Goal: Task Accomplishment & Management: Use online tool/utility

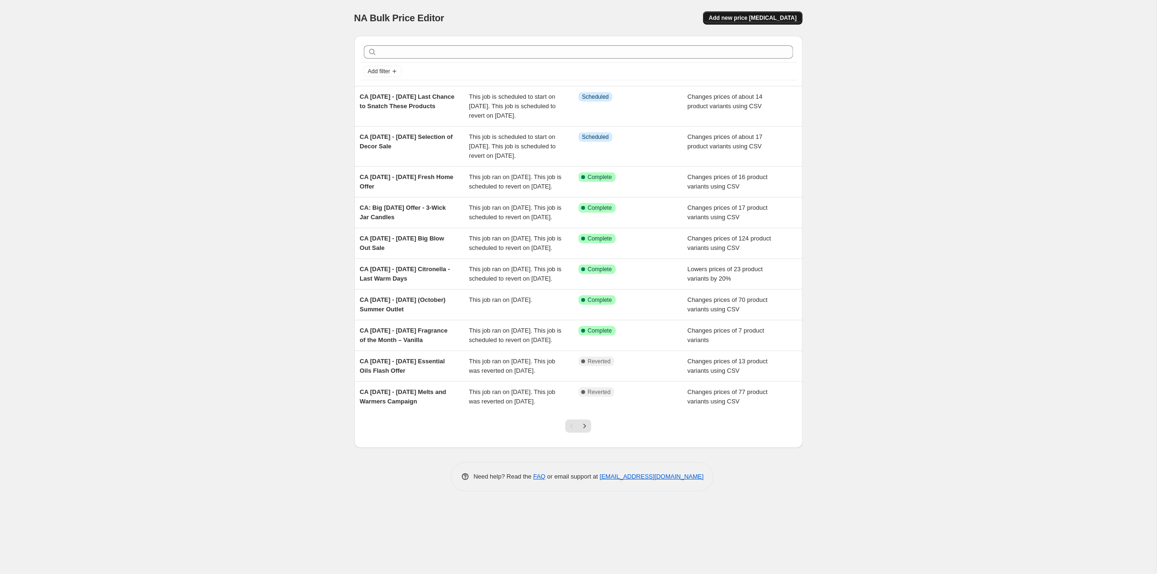
click at [794, 22] on span "Add new price [MEDICAL_DATA]" at bounding box center [753, 18] width 88 height 8
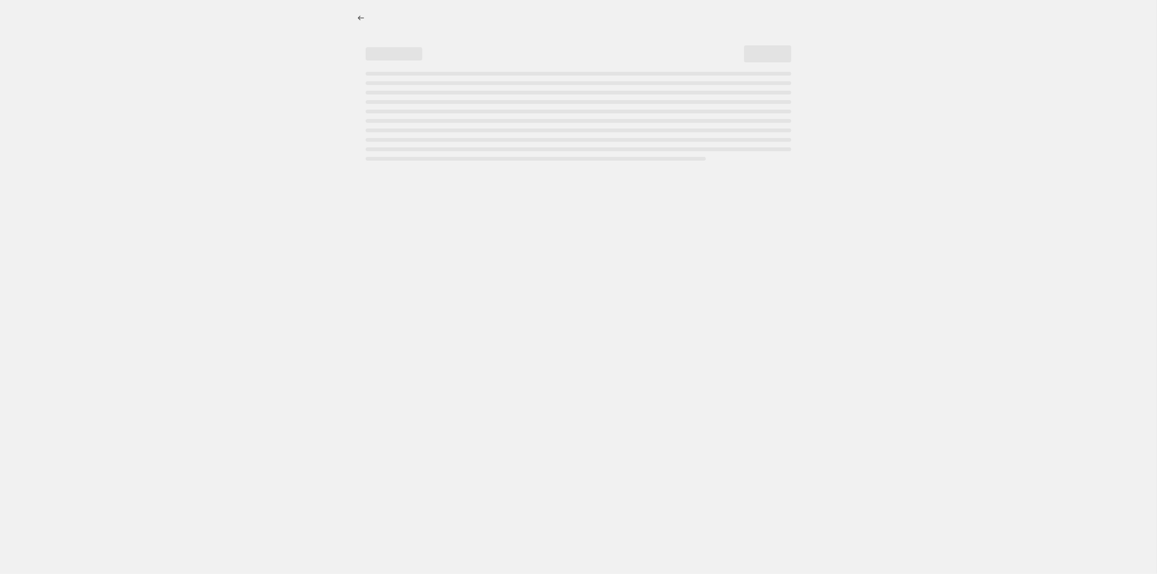
select select "percentage"
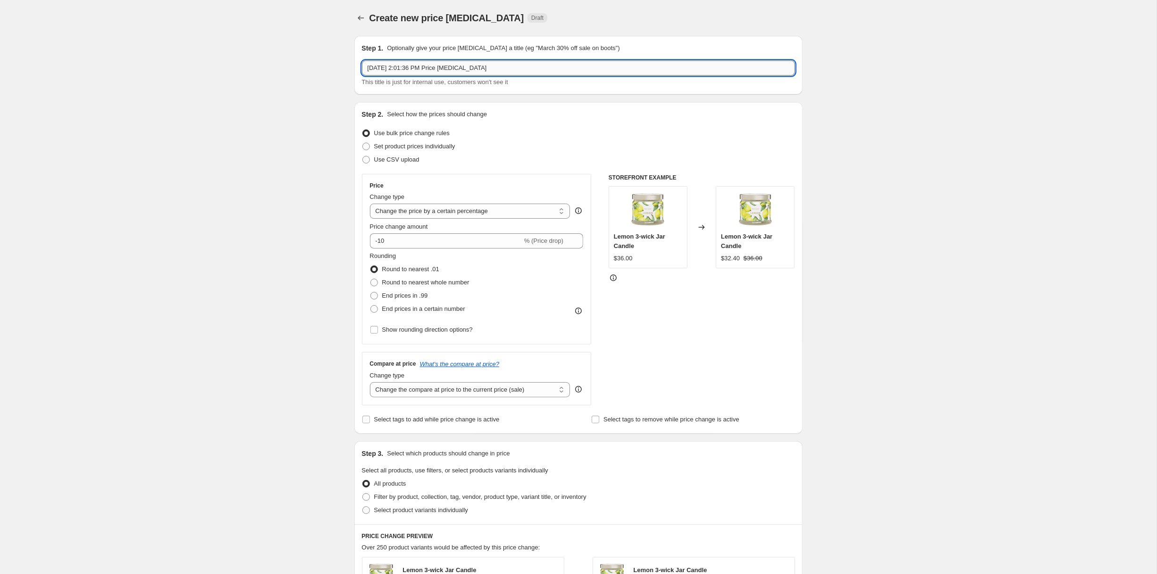
drag, startPoint x: 503, startPoint y: 81, endPoint x: 285, endPoint y: 79, distance: 218.1
click at [362, 76] on input "Oct 6, 2025, 2:01:36 PM Price change job" at bounding box center [578, 67] width 433 height 15
paste input "October 16th - 22th Fall and Winter Fair of Melts"
type input "US [DATE] - [DATE] Fall and Winter Fair of Melts"
click at [362, 166] on label "Use CSV upload" at bounding box center [391, 159] width 58 height 13
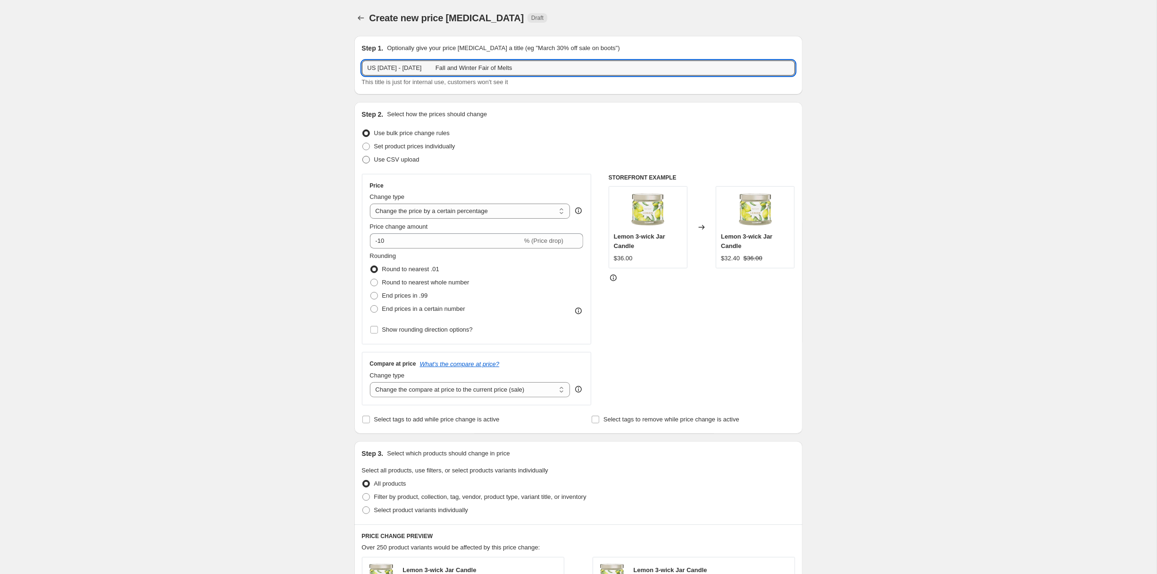
click at [363, 156] on input "Use CSV upload" at bounding box center [363, 156] width 0 height 0
radio input "true"
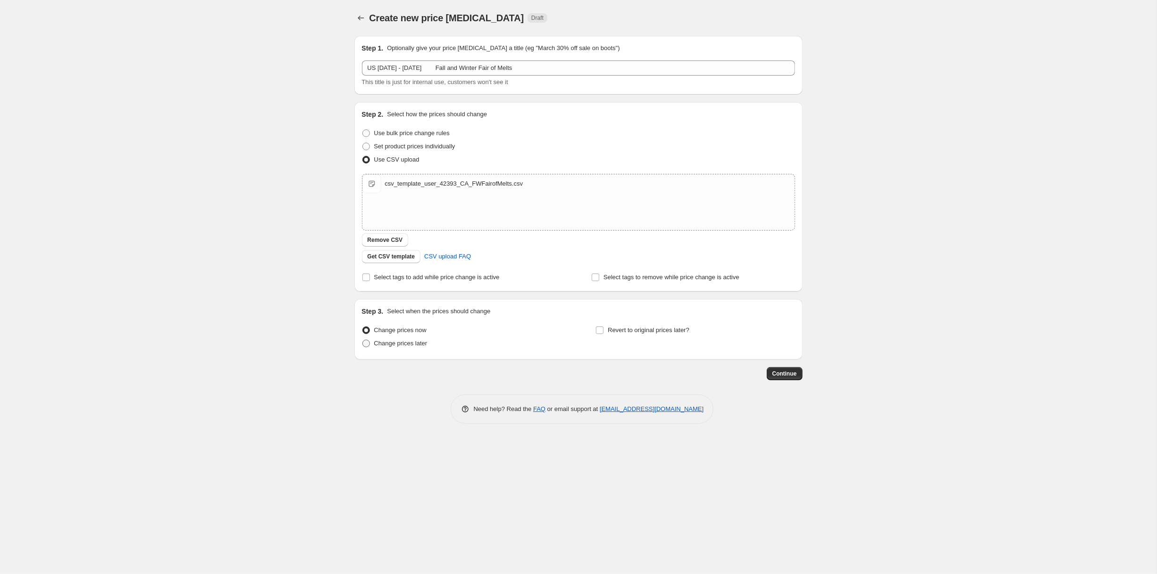
click at [374, 346] on span "Change prices later" at bounding box center [400, 342] width 53 height 7
click at [363, 340] on input "Change prices later" at bounding box center [363, 339] width 0 height 0
radio input "true"
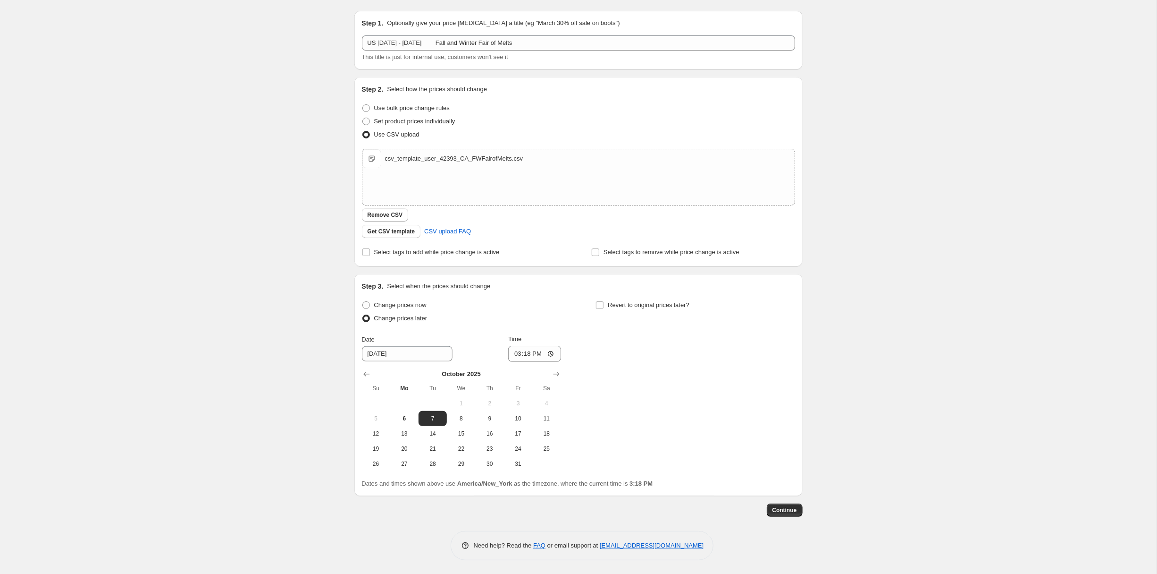
scroll to position [122, 0]
click at [476, 427] on button "16" at bounding box center [490, 432] width 28 height 15
type input "10/16/2025"
click at [514, 345] on input "15:18" at bounding box center [534, 353] width 53 height 16
type input "08:00"
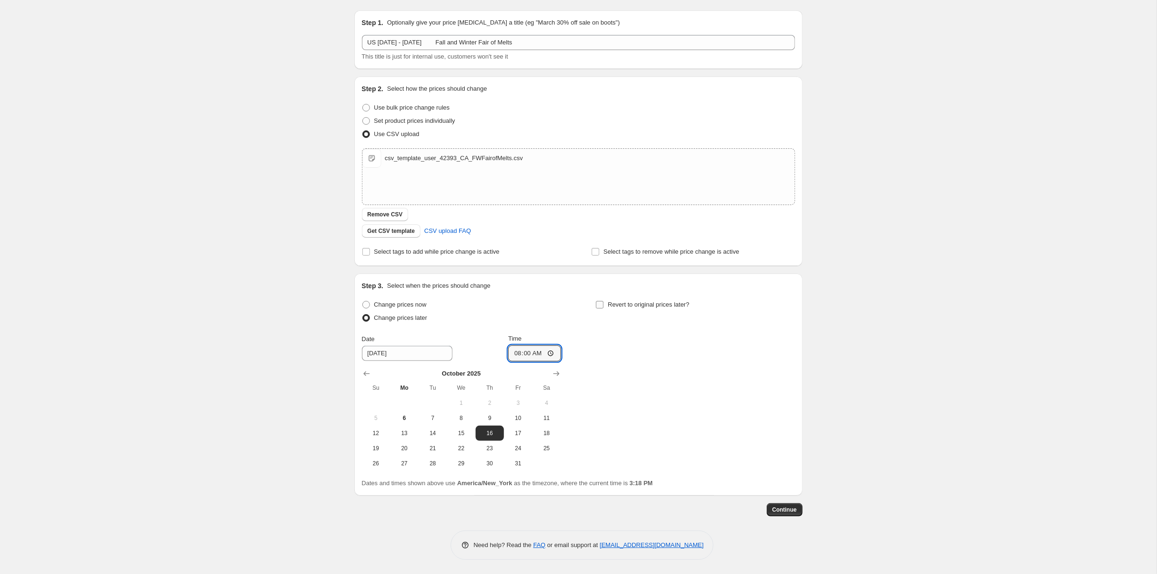
click at [604, 301] on input "Revert to original prices later?" at bounding box center [600, 305] width 8 height 8
checkbox input "true"
click at [734, 445] on span "23" at bounding box center [723, 448] width 21 height 8
type input "10/23/2025"
click at [795, 345] on input "15:18" at bounding box center [769, 353] width 53 height 16
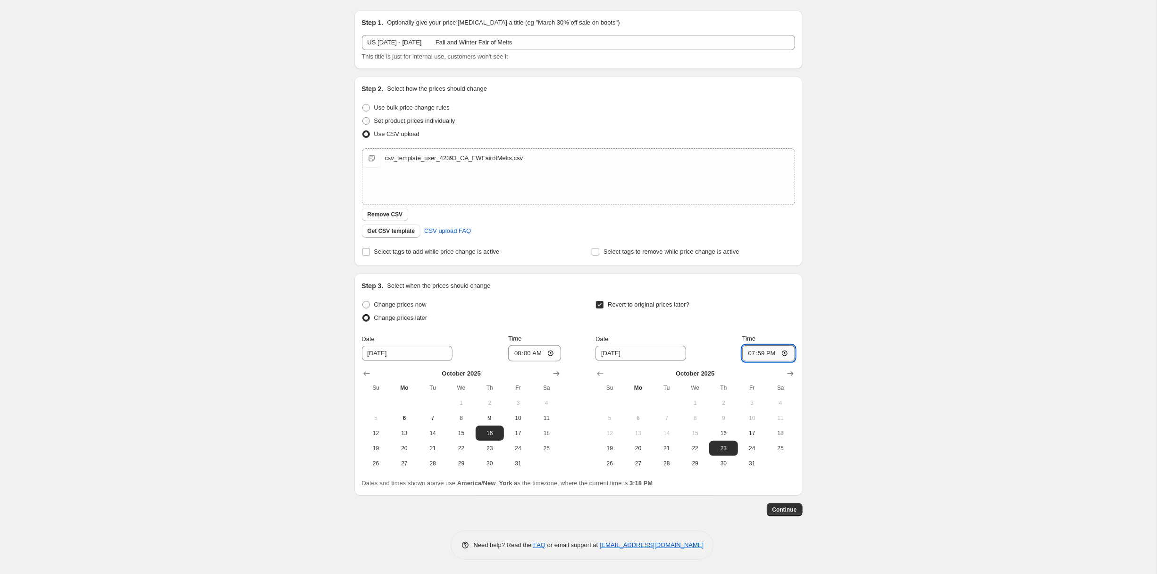
type input "07:59"
click at [797, 513] on span "Continue" at bounding box center [785, 510] width 25 height 8
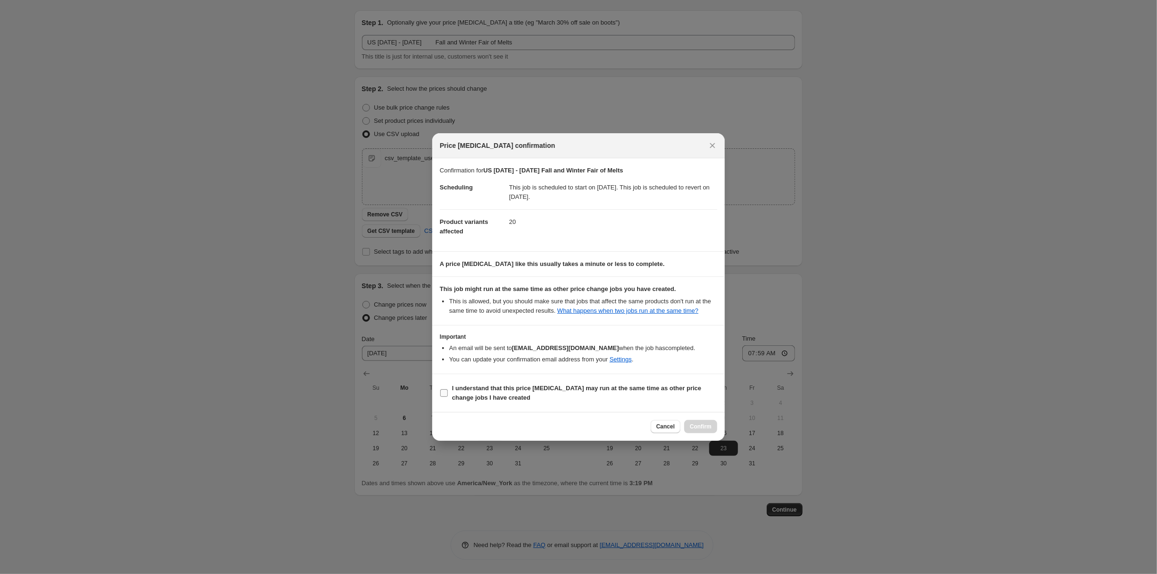
click at [453, 401] on b "I understand that this price change job may run at the same time as other price…" at bounding box center [576, 392] width 249 height 17
click at [448, 397] on input "I understand that this price change job may run at the same time as other price…" at bounding box center [444, 393] width 8 height 8
checkbox input "true"
click at [712, 430] on span "Confirm" at bounding box center [701, 426] width 22 height 8
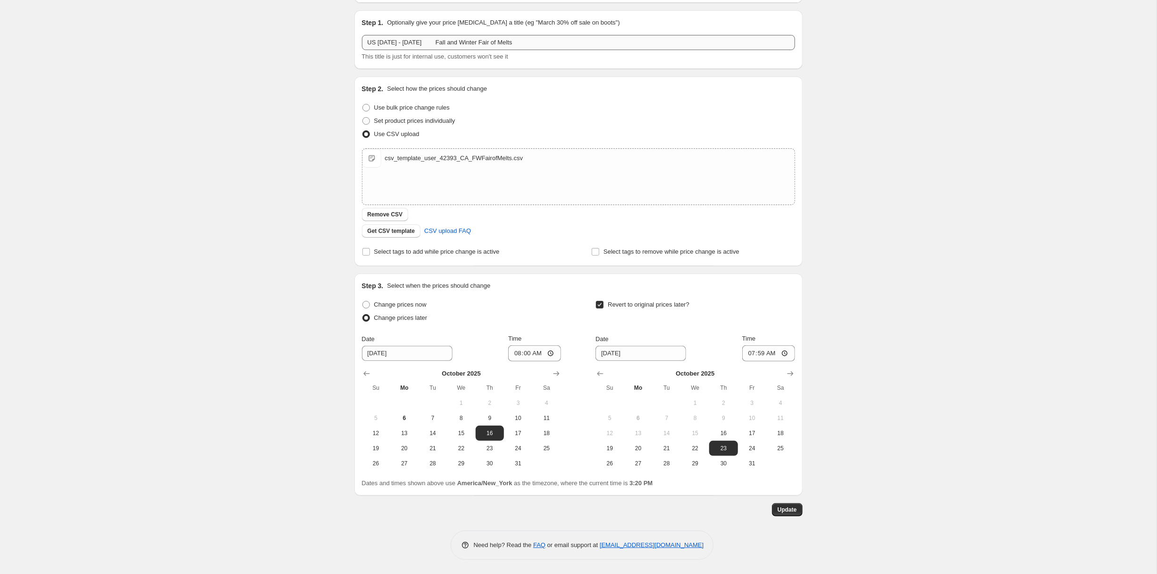
click at [374, 37] on input "US [DATE] - [DATE] Fall and Winter Fair of Melts" at bounding box center [578, 42] width 433 height 15
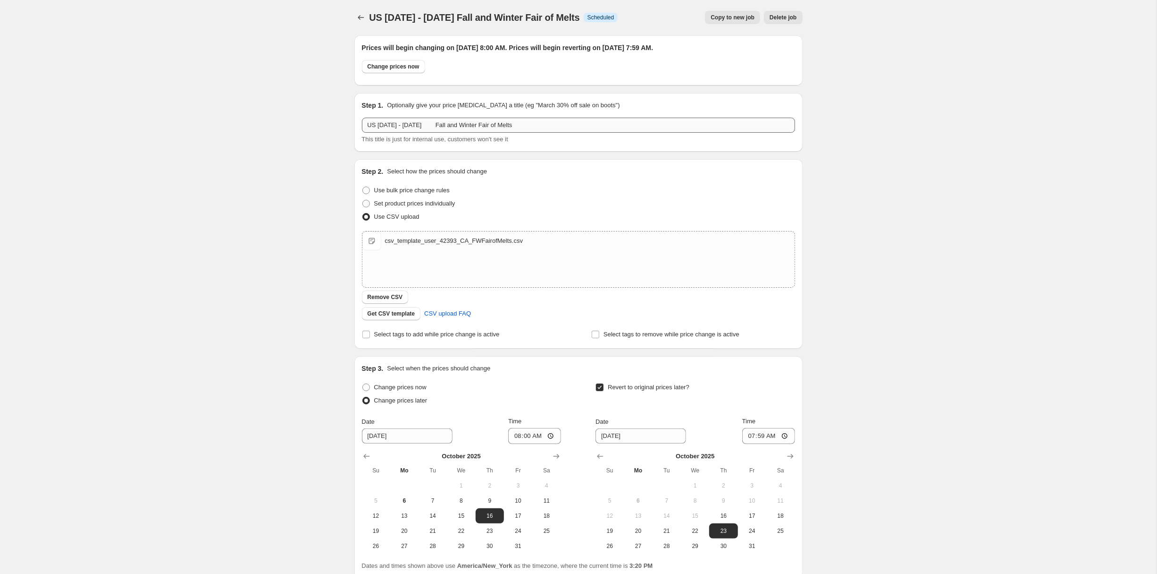
scroll to position [0, 0]
click at [358, 20] on icon "Price change jobs" at bounding box center [361, 18] width 6 height 5
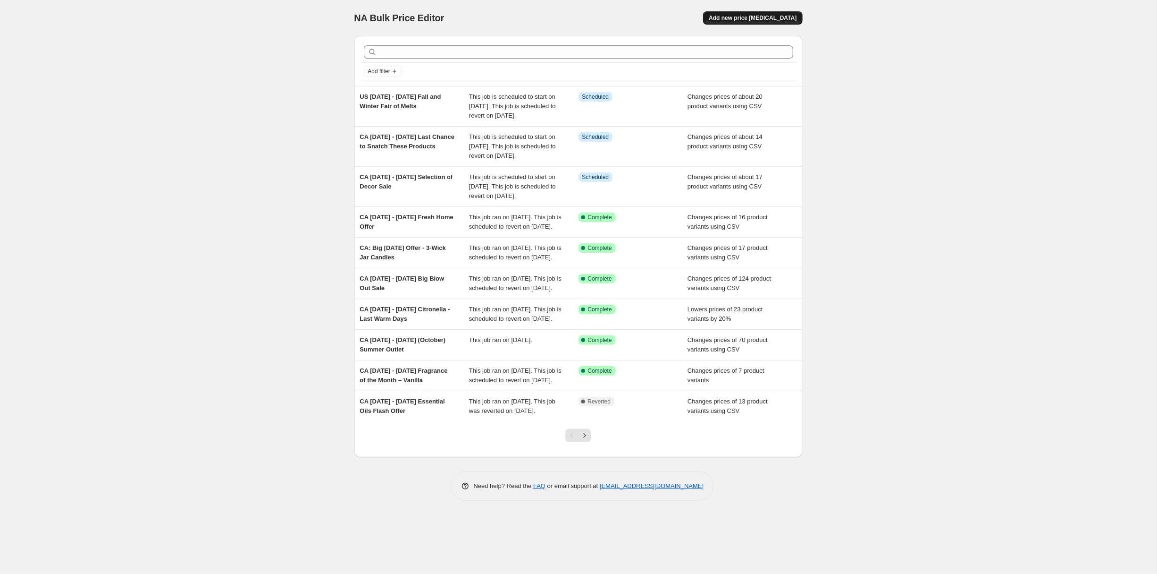
click at [797, 21] on span "Add new price [MEDICAL_DATA]" at bounding box center [753, 18] width 88 height 8
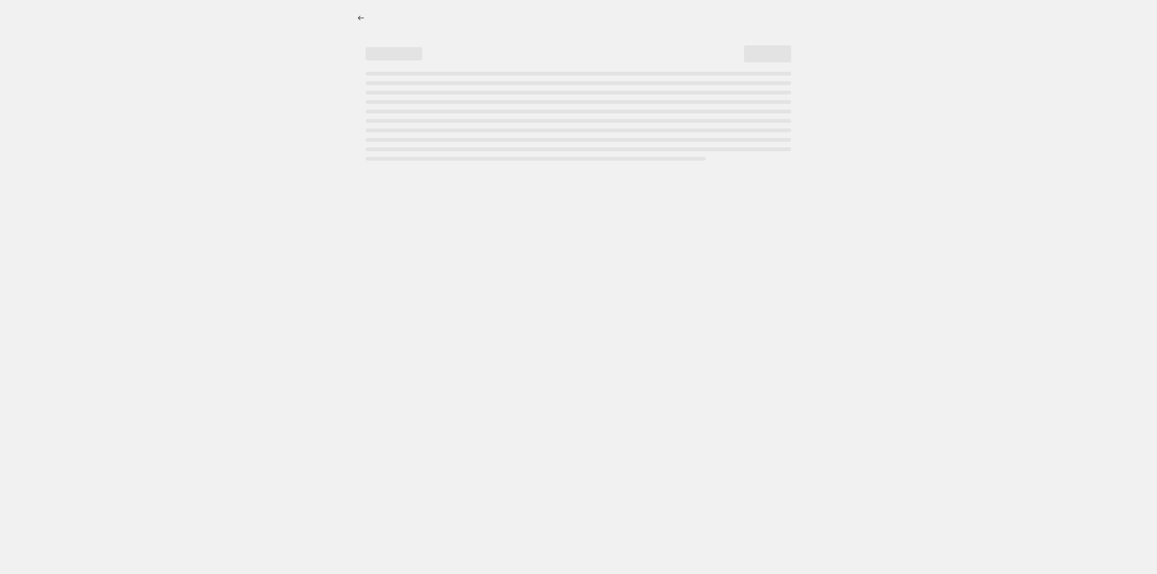
select select "percentage"
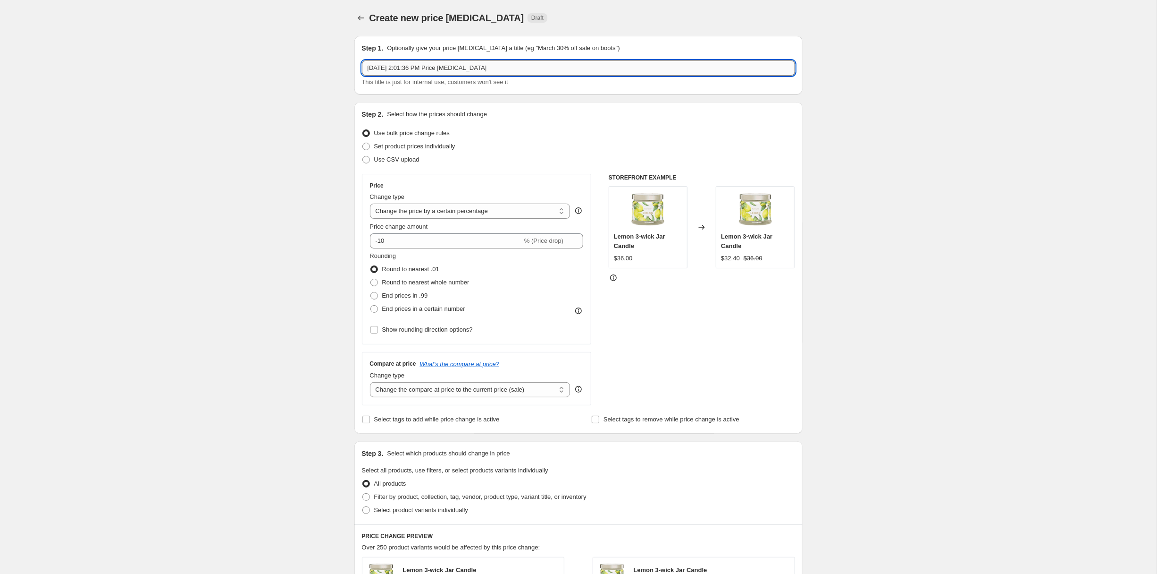
drag, startPoint x: 470, startPoint y: 85, endPoint x: 214, endPoint y: 84, distance: 256.3
click at [362, 76] on input "Oct 6, 2025, 2:01:36 PM Price change job" at bounding box center [578, 67] width 433 height 15
paste input "16th - 29th Halloween Tealight Sale"
type input "CA 16th - 29th Halloween Tealight Sale"
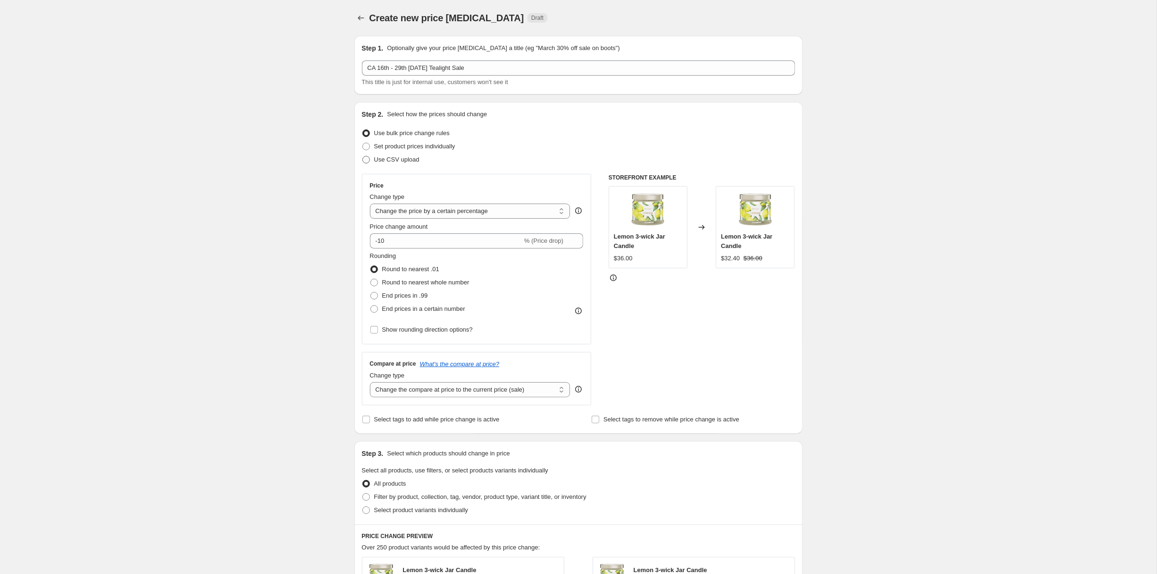
click at [374, 163] on span "Use CSV upload" at bounding box center [396, 159] width 45 height 7
click at [363, 156] on input "Use CSV upload" at bounding box center [363, 156] width 0 height 0
radio input "true"
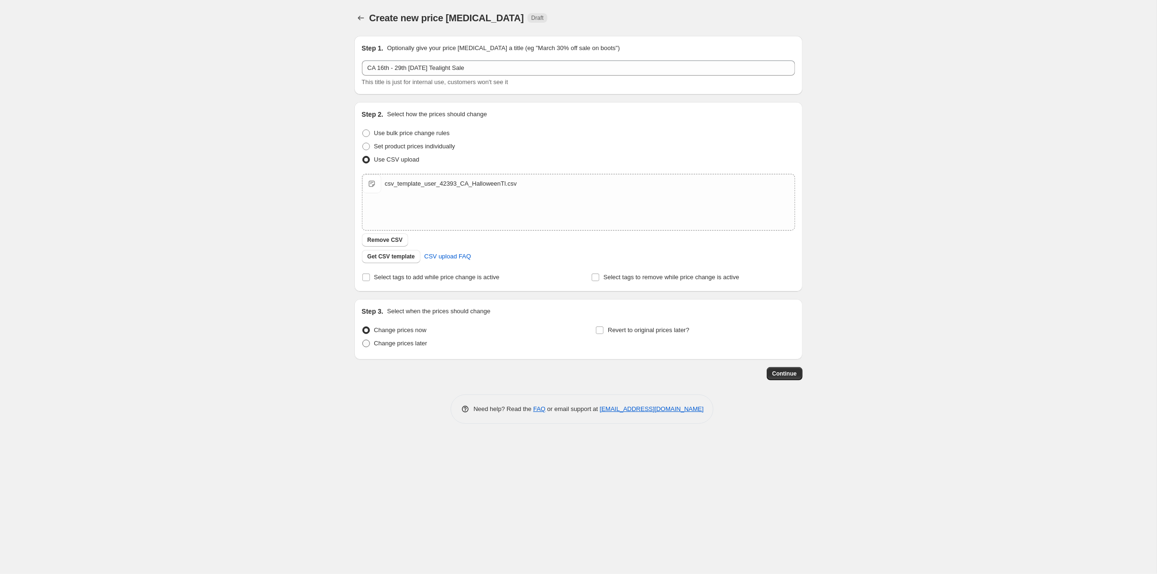
click at [374, 346] on span "Change prices later" at bounding box center [400, 342] width 53 height 7
click at [363, 340] on input "Change prices later" at bounding box center [363, 339] width 0 height 0
radio input "true"
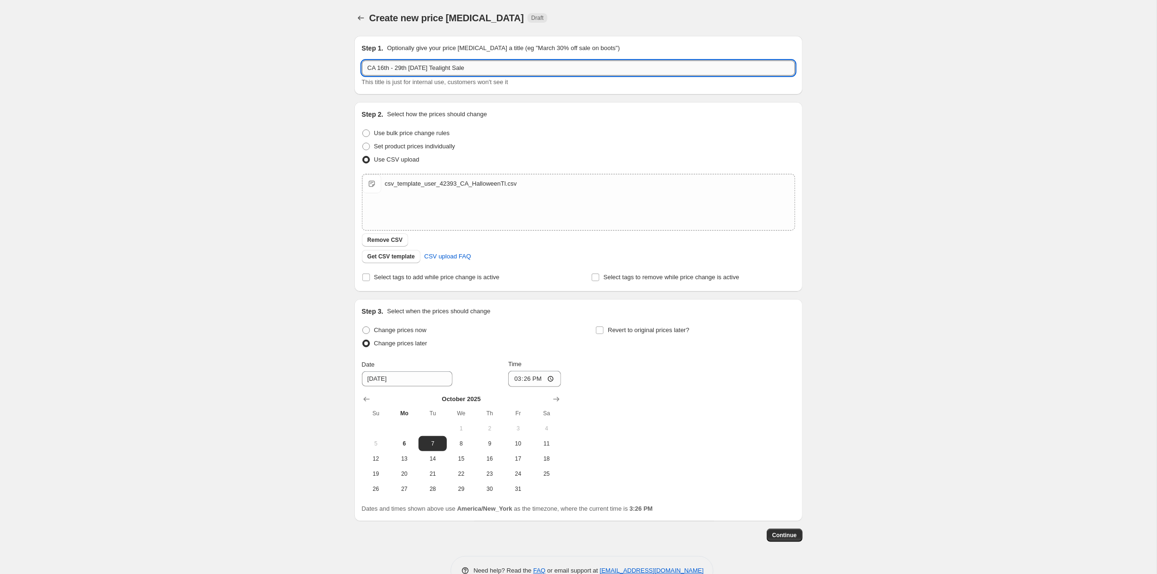
click at [373, 76] on input "CA 16th - 29th Halloween Tealight Sale" at bounding box center [578, 67] width 433 height 15
type input "CA 16th - 29th [DATE] Tealight Sale"
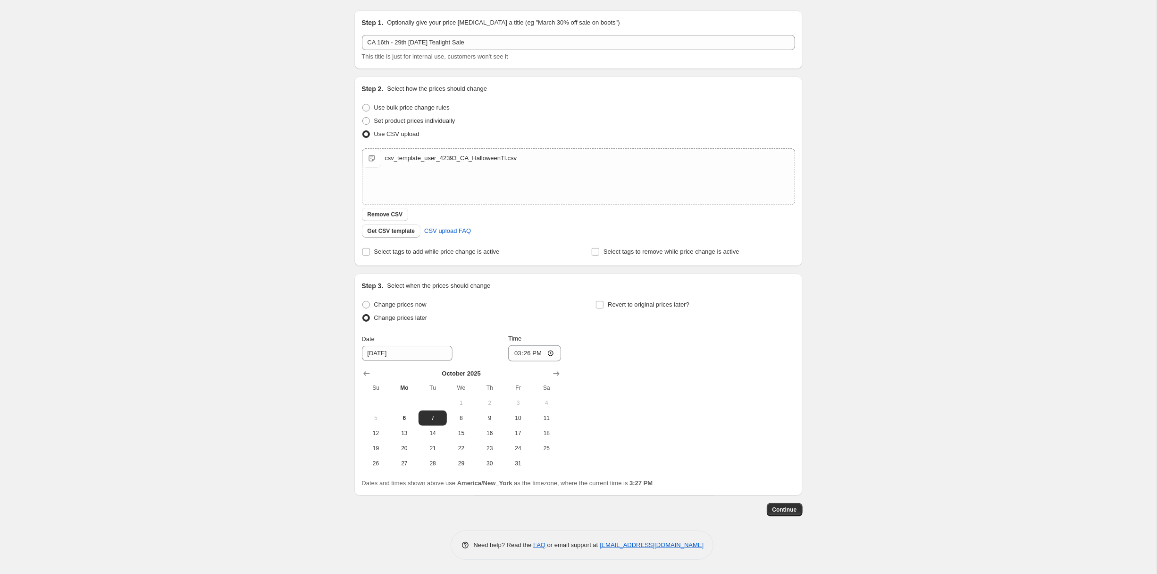
scroll to position [144, 0]
click at [480, 429] on span "16" at bounding box center [490, 433] width 21 height 8
type input "10/16/2025"
click at [515, 345] on input "15:26" at bounding box center [534, 353] width 53 height 16
type input "08:00"
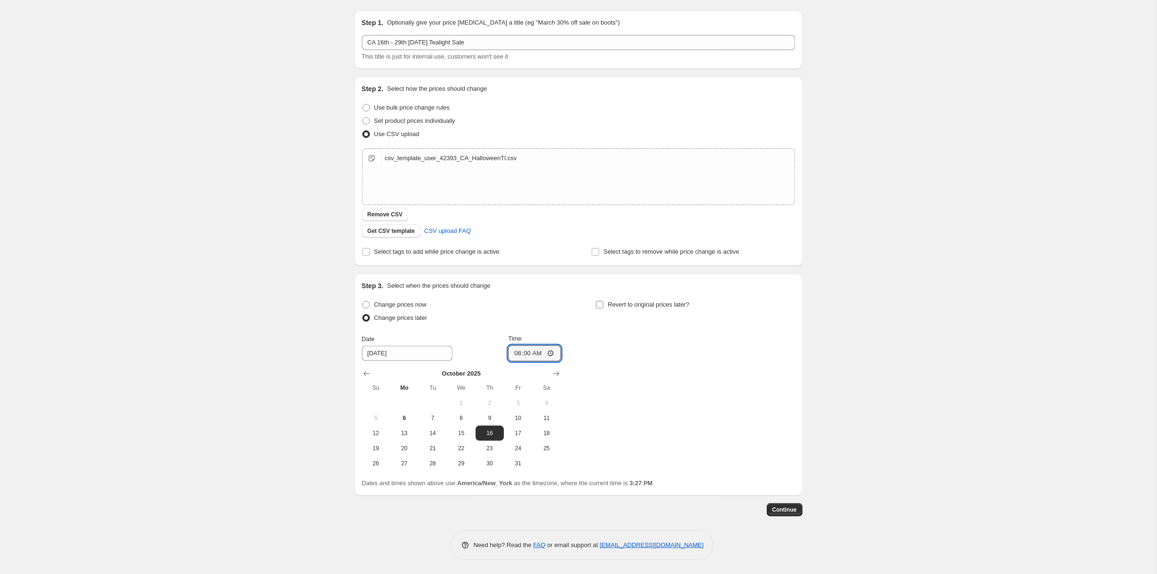
drag, startPoint x: 603, startPoint y: 257, endPoint x: 607, endPoint y: 261, distance: 5.7
click at [604, 301] on input "Revert to original prices later?" at bounding box center [600, 305] width 8 height 8
checkbox input "true"
click at [734, 459] on span "30" at bounding box center [723, 463] width 21 height 8
type input "10/30/2025"
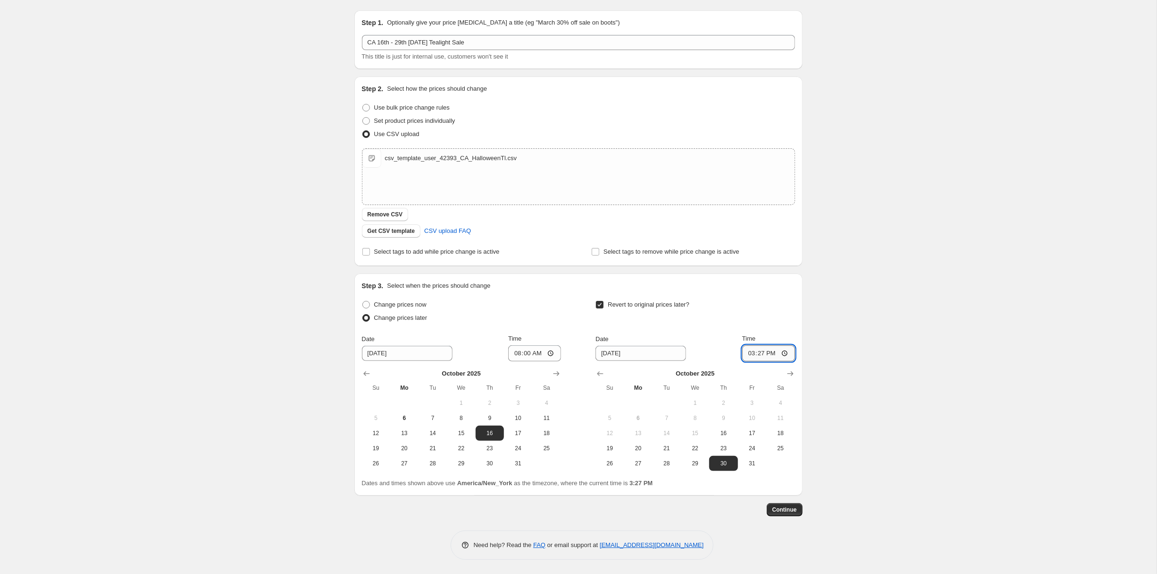
click at [795, 345] on input "15:27" at bounding box center [769, 353] width 53 height 16
type input "07:59"
click at [803, 503] on button "Continue" at bounding box center [785, 509] width 36 height 13
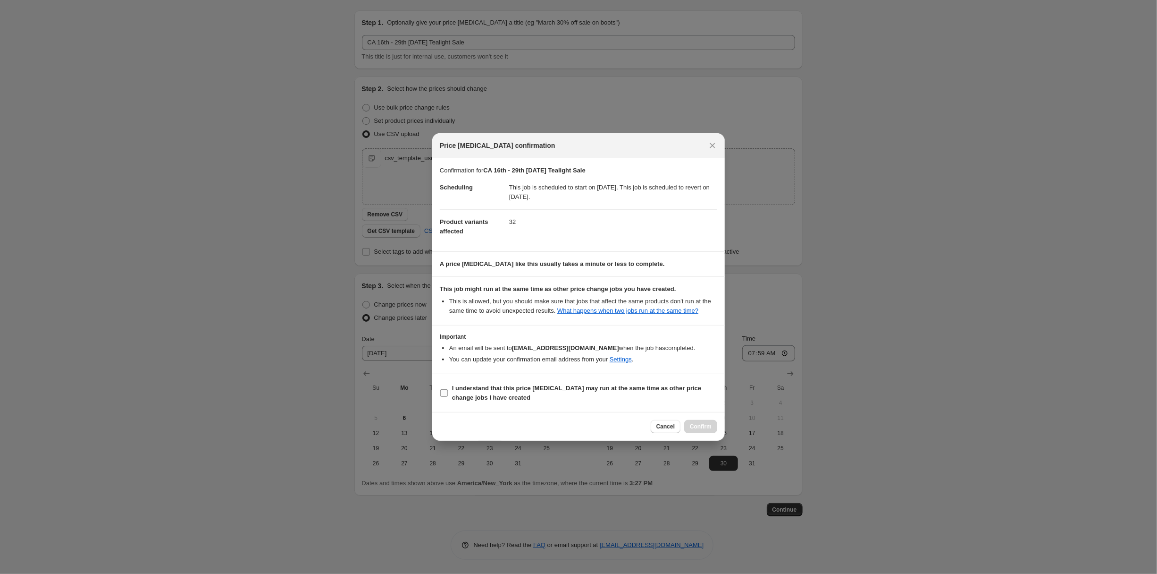
click at [537, 401] on b "I understand that this price change job may run at the same time as other price…" at bounding box center [576, 392] width 249 height 17
click at [448, 397] on input "I understand that this price change job may run at the same time as other price…" at bounding box center [444, 393] width 8 height 8
checkbox input "true"
click at [712, 430] on span "Confirm" at bounding box center [701, 426] width 22 height 8
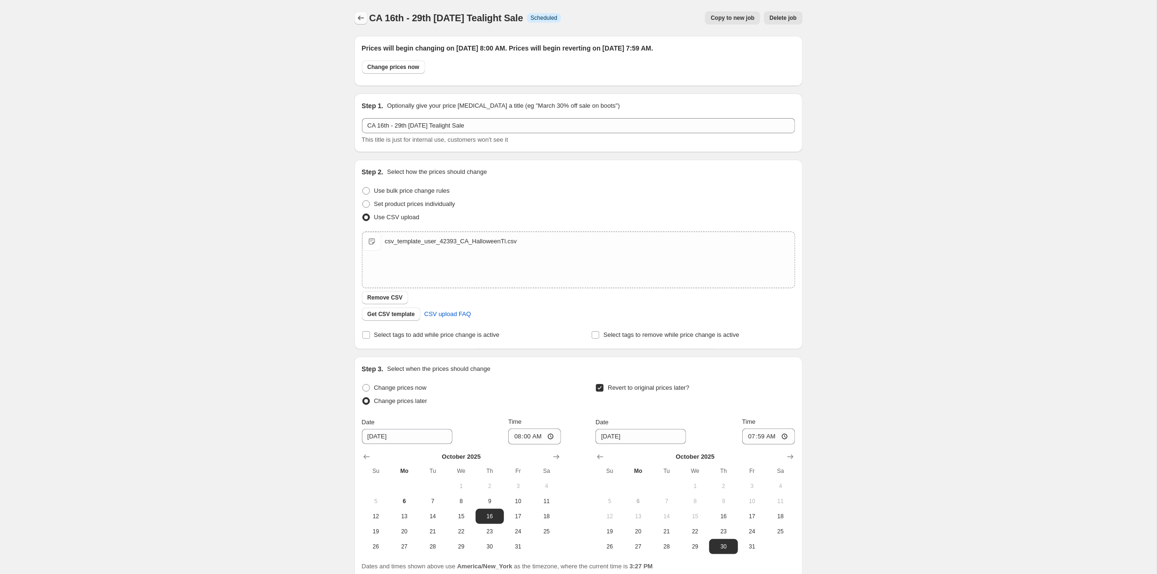
click at [356, 23] on icon "Price change jobs" at bounding box center [360, 17] width 9 height 9
